Goal: Task Accomplishment & Management: Complete application form

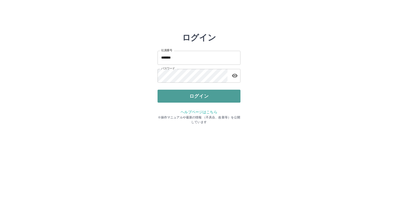
click at [168, 96] on button "ログイン" at bounding box center [198, 96] width 83 height 13
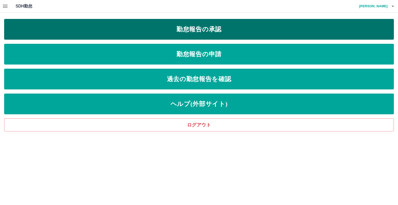
click at [168, 32] on link "勤怠報告の承認" at bounding box center [199, 29] width 390 height 21
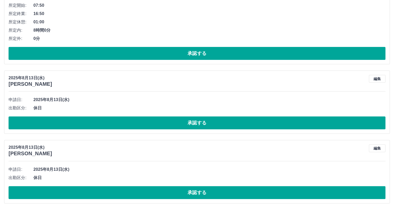
scroll to position [139, 0]
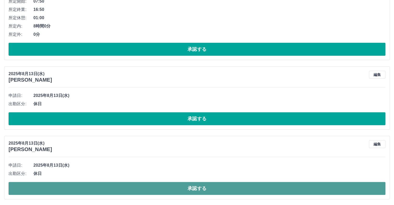
click at [178, 188] on button "承認する" at bounding box center [197, 188] width 377 height 13
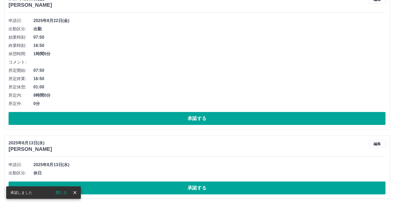
scroll to position [70, 0]
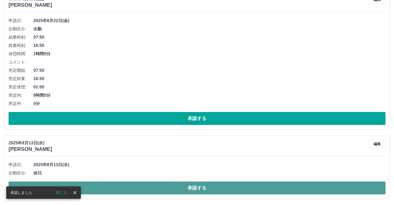
click at [187, 188] on button "承認する" at bounding box center [197, 187] width 377 height 13
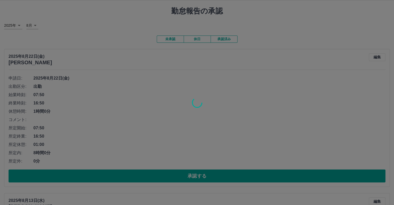
scroll to position [0, 0]
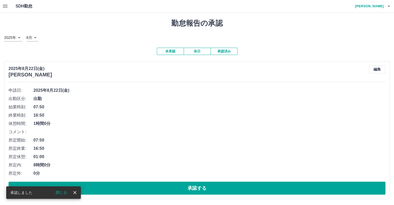
click at [8, 6] on button "button" at bounding box center [5, 6] width 10 height 12
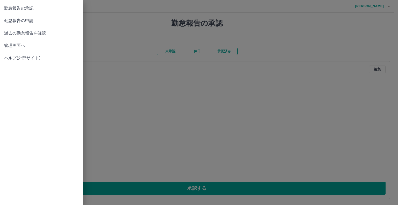
click at [23, 22] on span "勤怠報告の申請" at bounding box center [41, 21] width 75 height 6
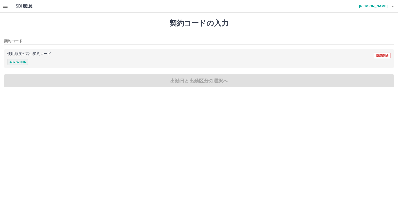
click at [16, 62] on button "43787004" at bounding box center [17, 62] width 21 height 6
type input "********"
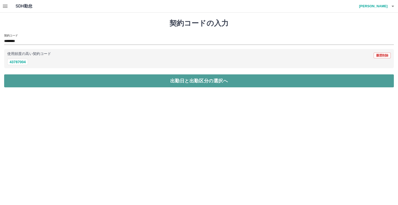
click at [20, 81] on button "出勤日と出勤区分の選択へ" at bounding box center [199, 80] width 390 height 13
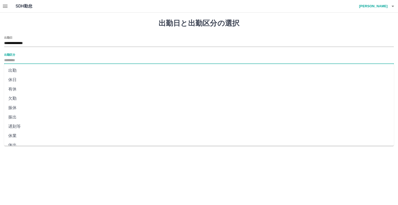
click at [23, 59] on input "出勤区分" at bounding box center [199, 60] width 390 height 6
click at [18, 70] on li "出勤" at bounding box center [199, 70] width 390 height 9
type input "**"
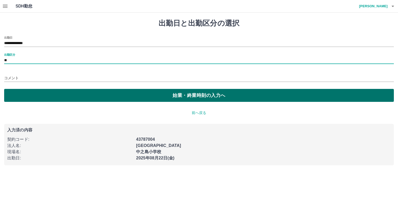
click at [51, 96] on button "始業・終業時刻の入力へ" at bounding box center [199, 95] width 390 height 13
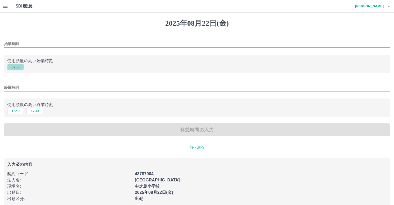
click at [17, 68] on button "0750" at bounding box center [15, 67] width 17 height 6
type input "****"
click at [14, 110] on button "1650" at bounding box center [15, 111] width 17 height 6
type input "****"
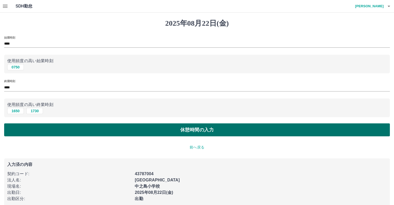
click at [44, 131] on button "休憩時間の入力" at bounding box center [197, 129] width 386 height 13
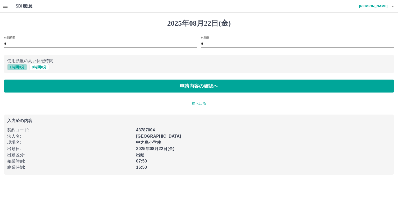
click at [18, 68] on button "1 時間 0 分" at bounding box center [17, 67] width 20 height 6
type input "*"
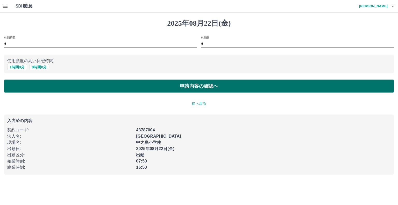
click at [38, 87] on button "申請内容の確認へ" at bounding box center [199, 86] width 390 height 13
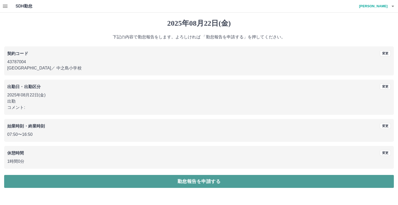
click at [119, 183] on button "勤怠報告を申請する" at bounding box center [199, 181] width 390 height 13
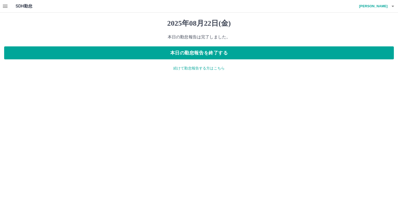
click at [2, 5] on icon "button" at bounding box center [5, 6] width 6 height 6
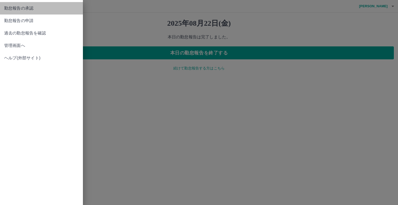
click at [39, 10] on span "勤怠報告の承認" at bounding box center [41, 8] width 75 height 6
